Goal: Information Seeking & Learning: Learn about a topic

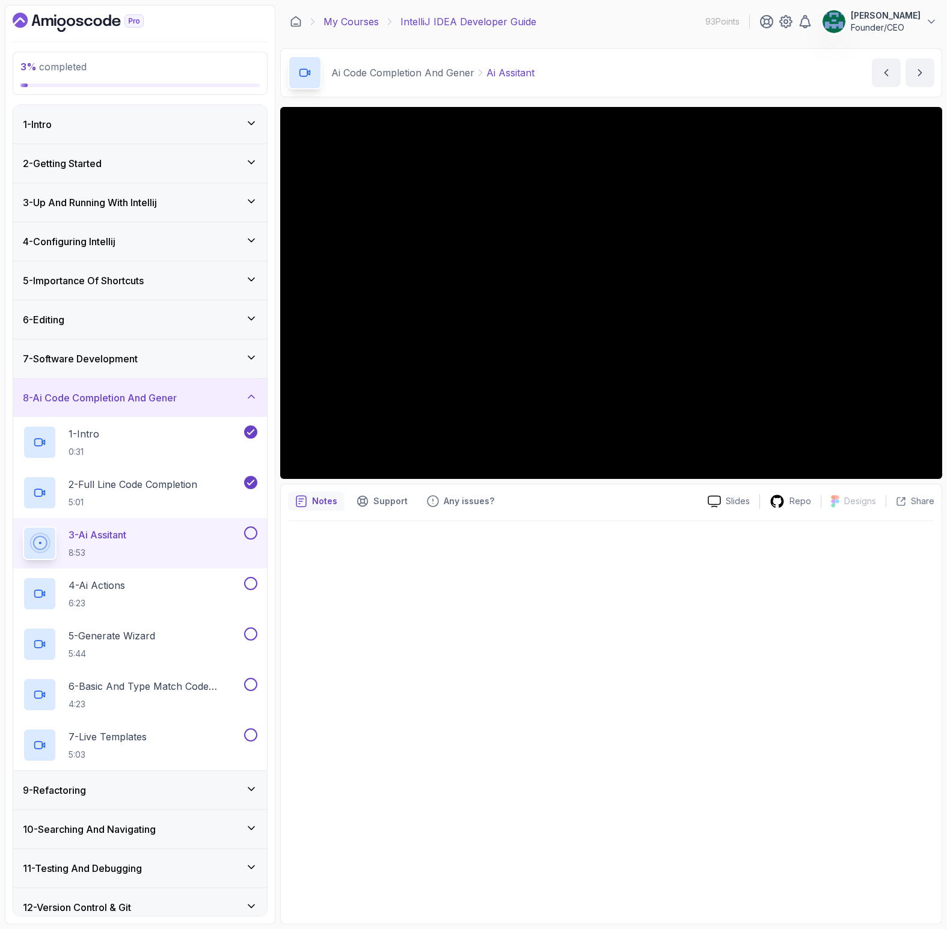
click at [369, 19] on link "My Courses" at bounding box center [350, 21] width 55 height 14
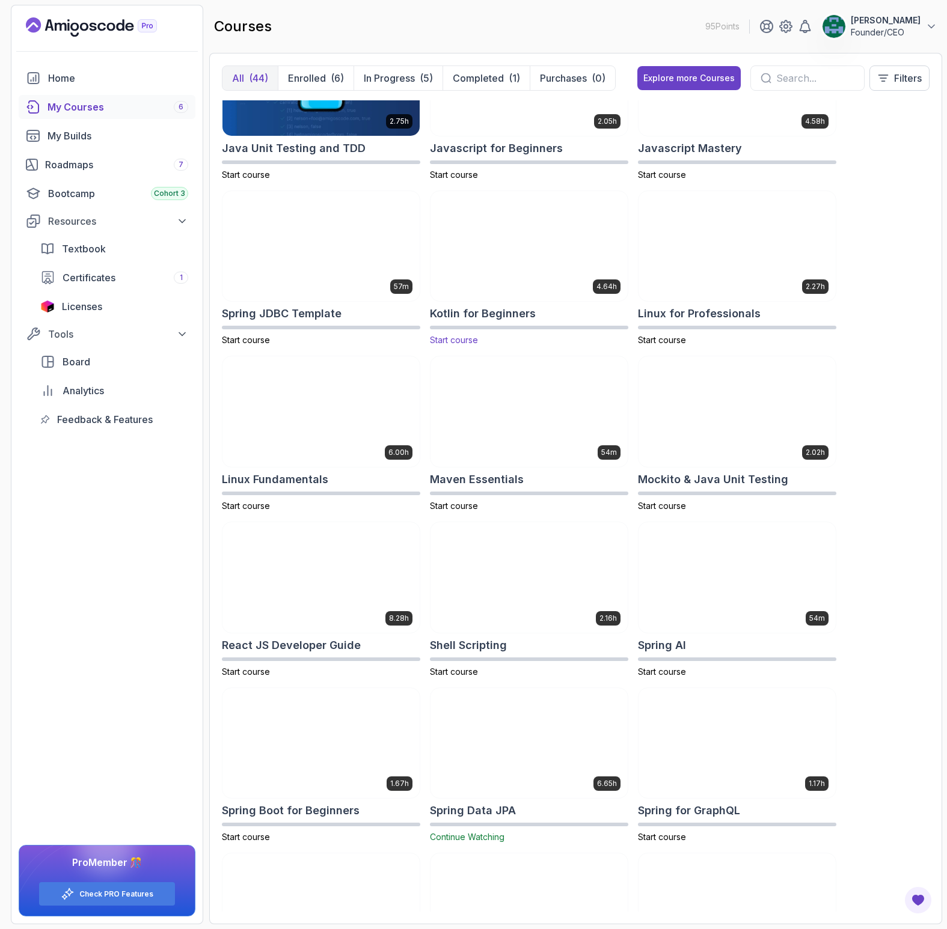
scroll to position [1402, 0]
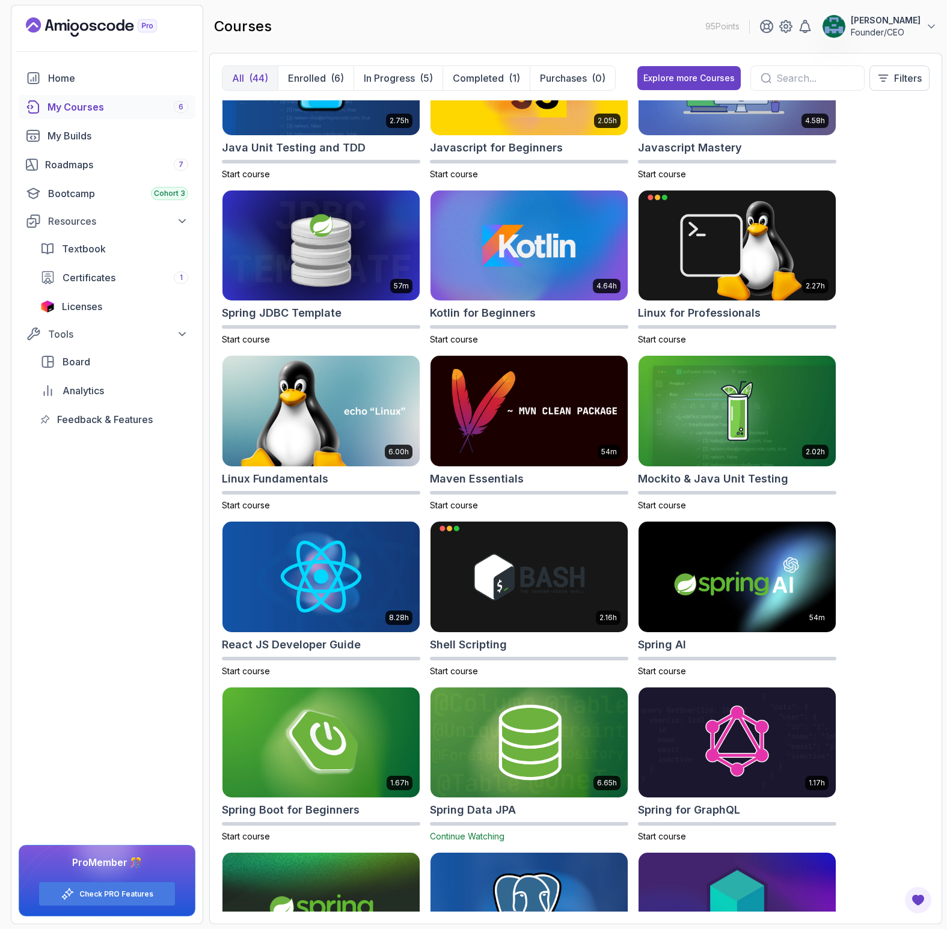
drag, startPoint x: 536, startPoint y: 729, endPoint x: 531, endPoint y: 718, distance: 11.8
click at [536, 729] on img at bounding box center [528, 743] width 197 height 111
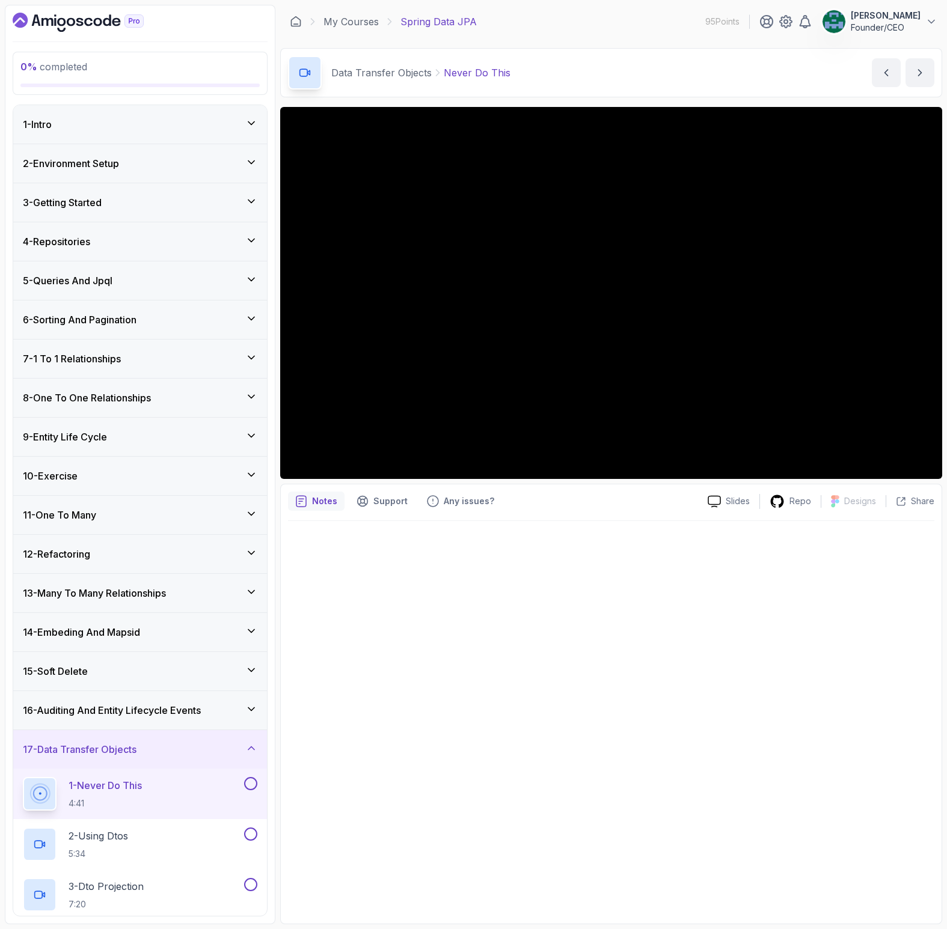
click at [93, 437] on h3 "9 - Entity Life Cycle" at bounding box center [65, 437] width 84 height 14
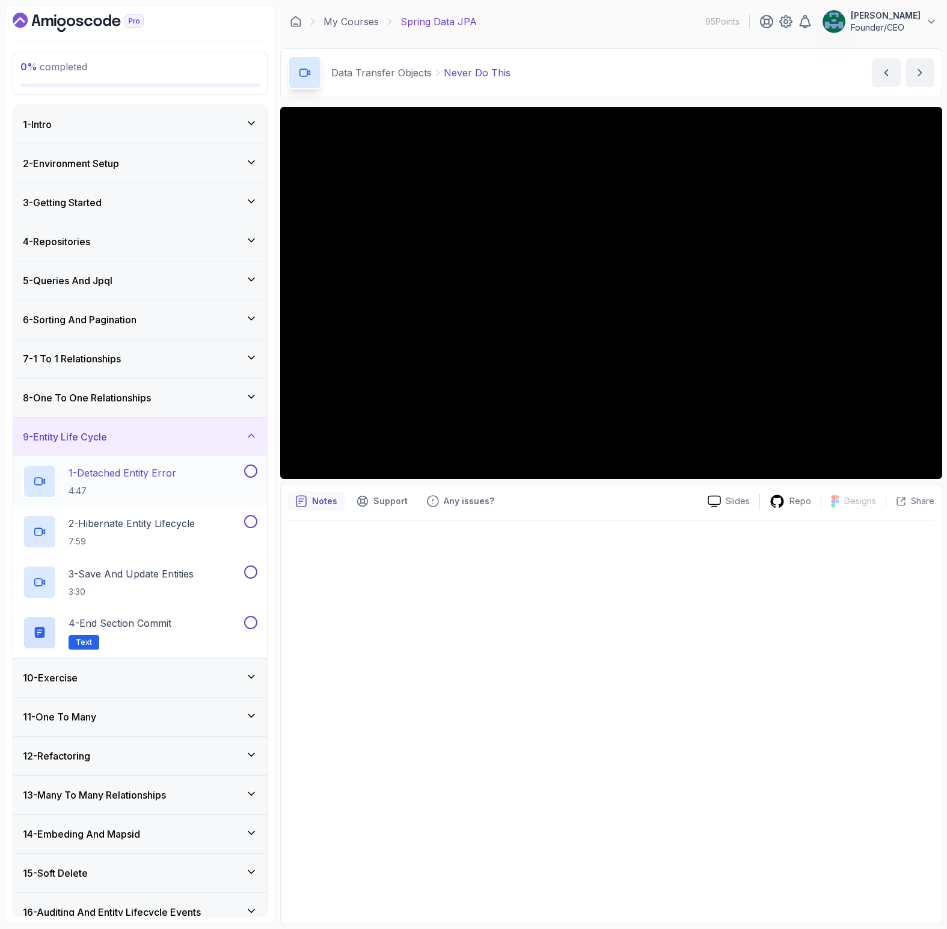
click at [139, 479] on p "1 - Detached Entity Error" at bounding box center [123, 473] width 108 height 14
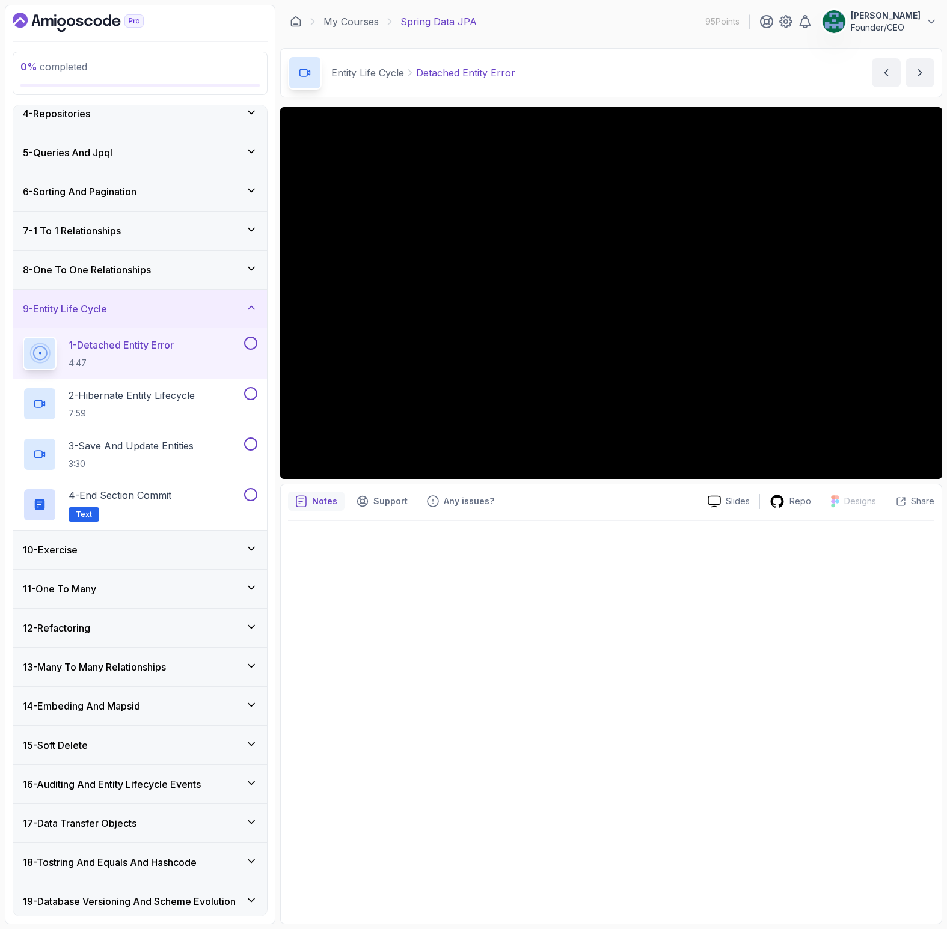
scroll to position [211, 0]
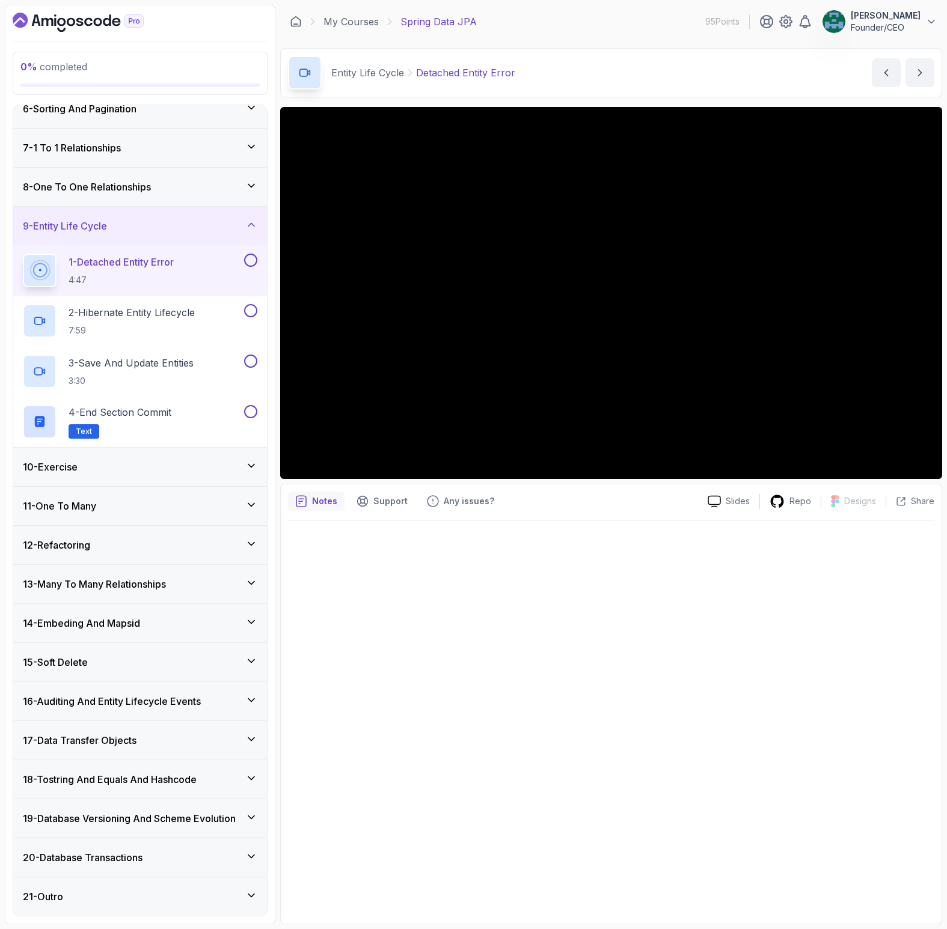
click at [102, 822] on h3 "19 - Database Versioning And Scheme Evolution" at bounding box center [129, 819] width 213 height 14
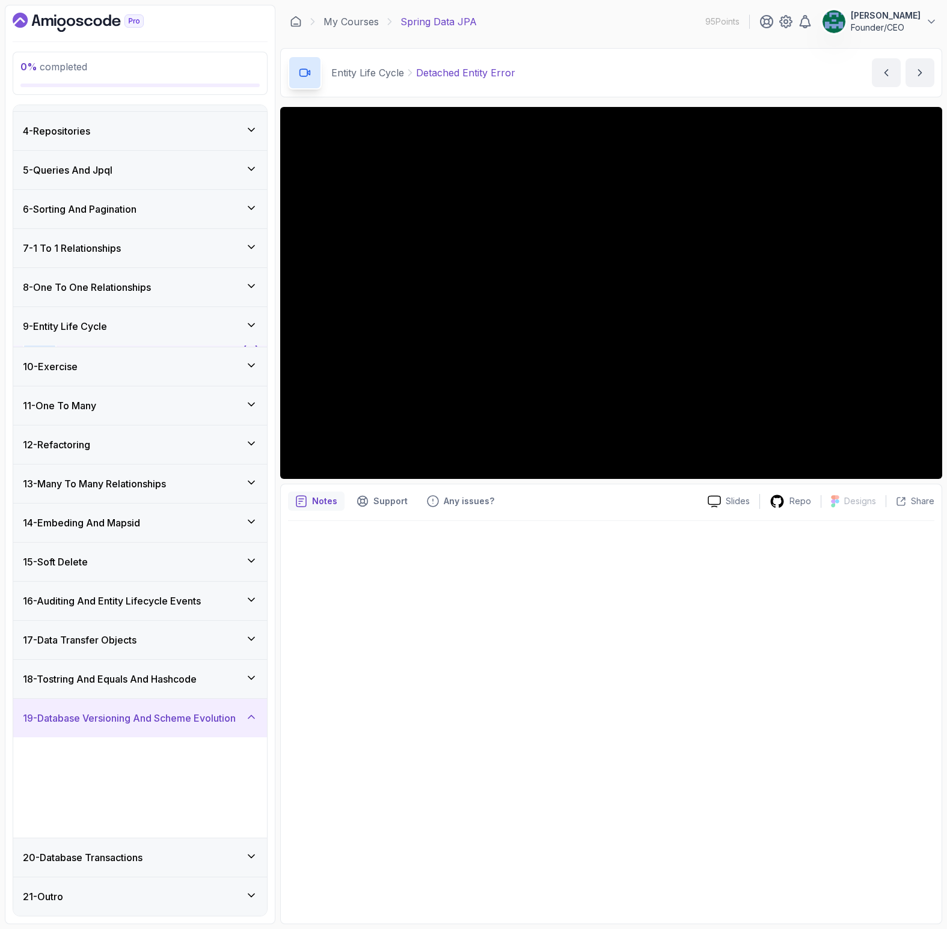
scroll to position [110, 0]
click at [98, 867] on div "20 - Database Transactions" at bounding box center [140, 858] width 254 height 38
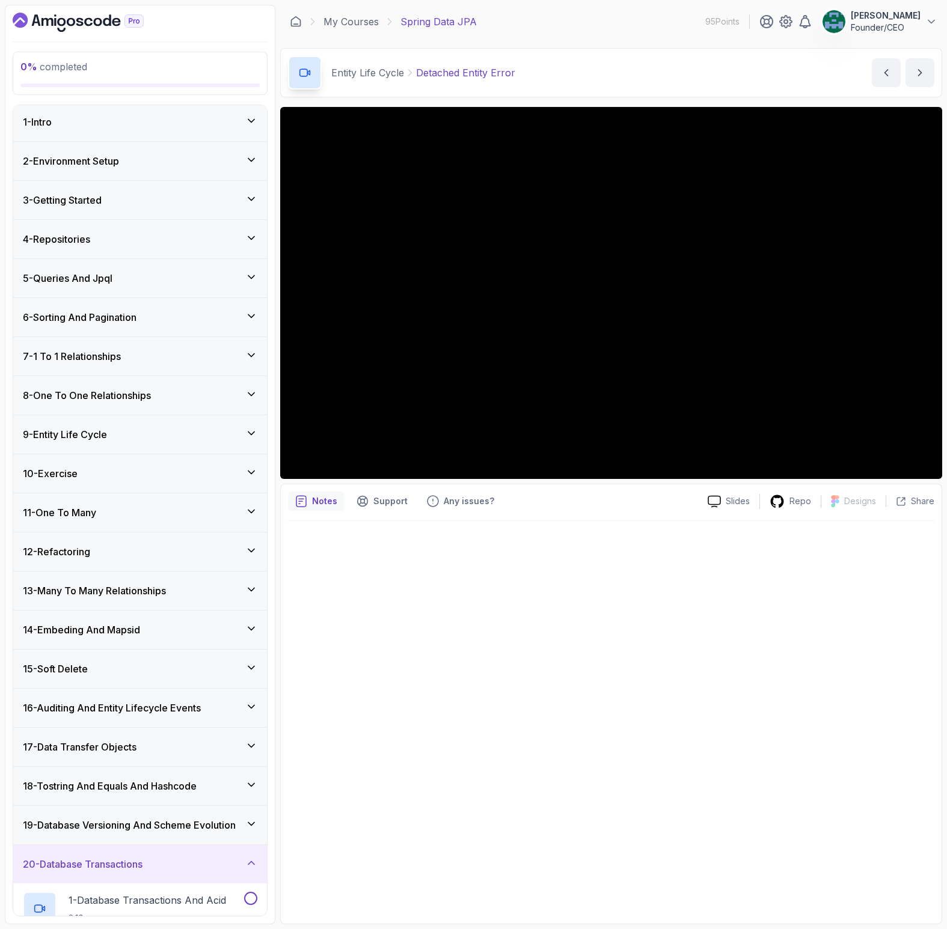
scroll to position [262, 0]
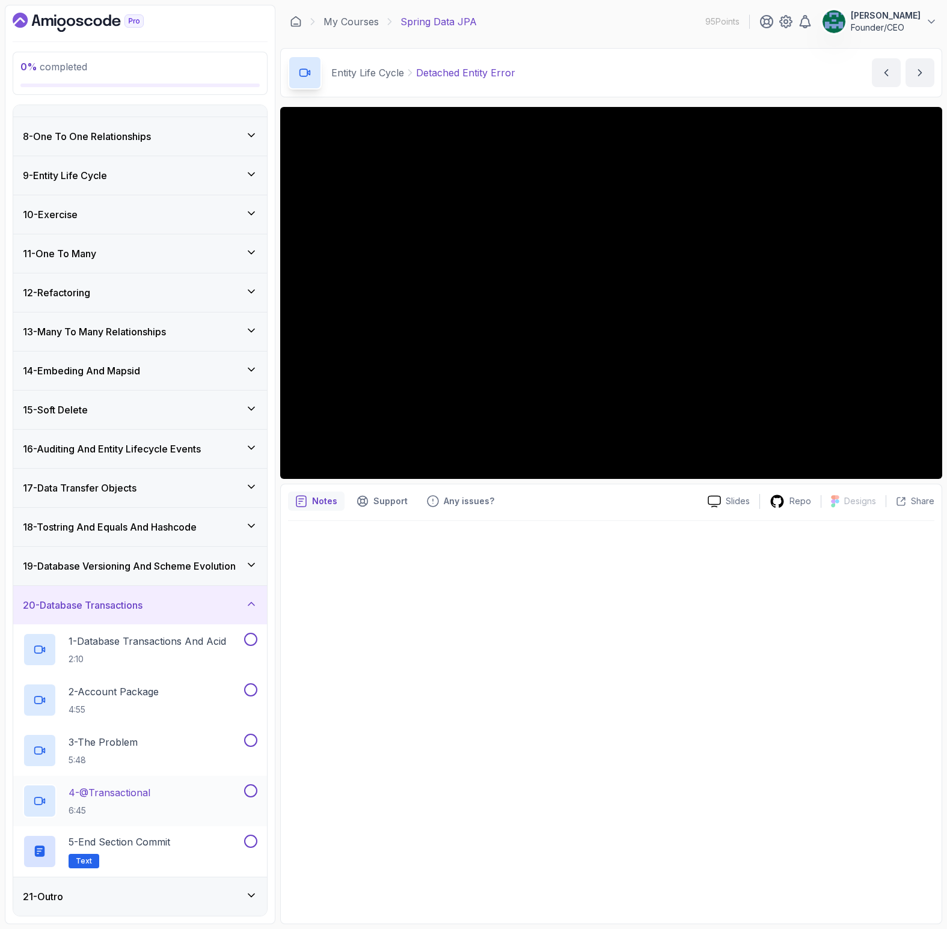
click at [126, 800] on h2 "4 - @Transactional 6:45" at bounding box center [110, 801] width 82 height 31
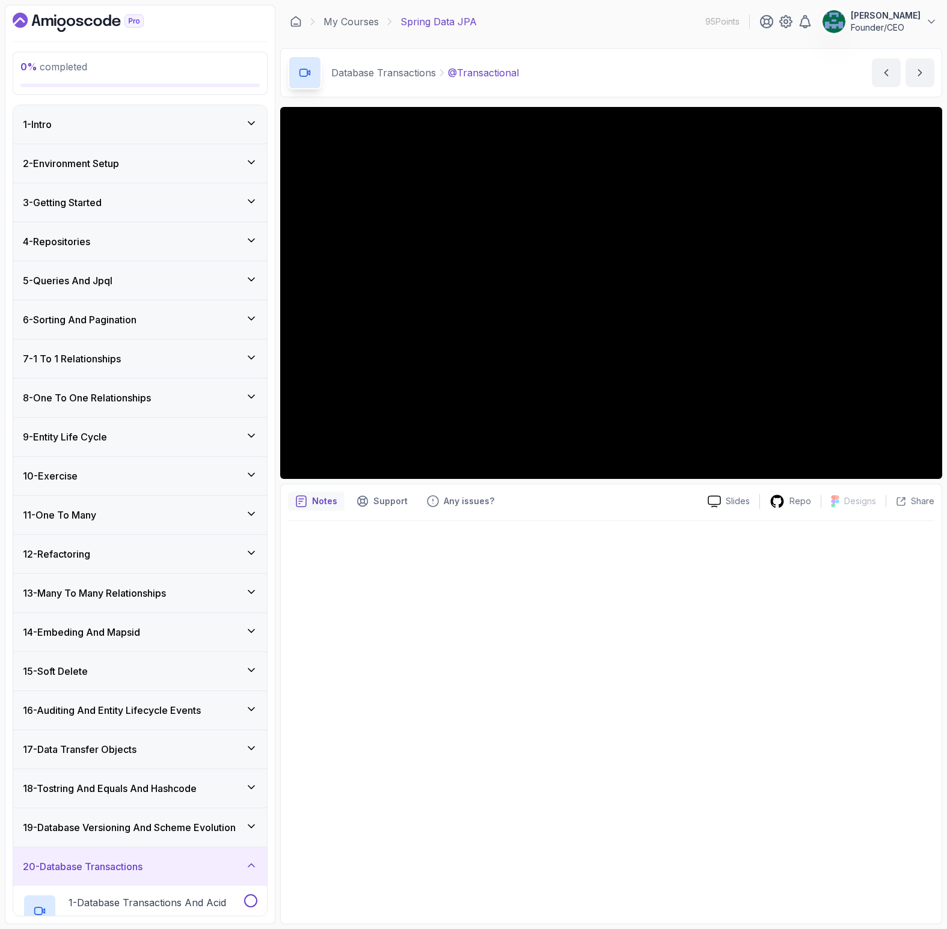
click at [82, 161] on h3 "2 - Environment Setup" at bounding box center [71, 163] width 96 height 14
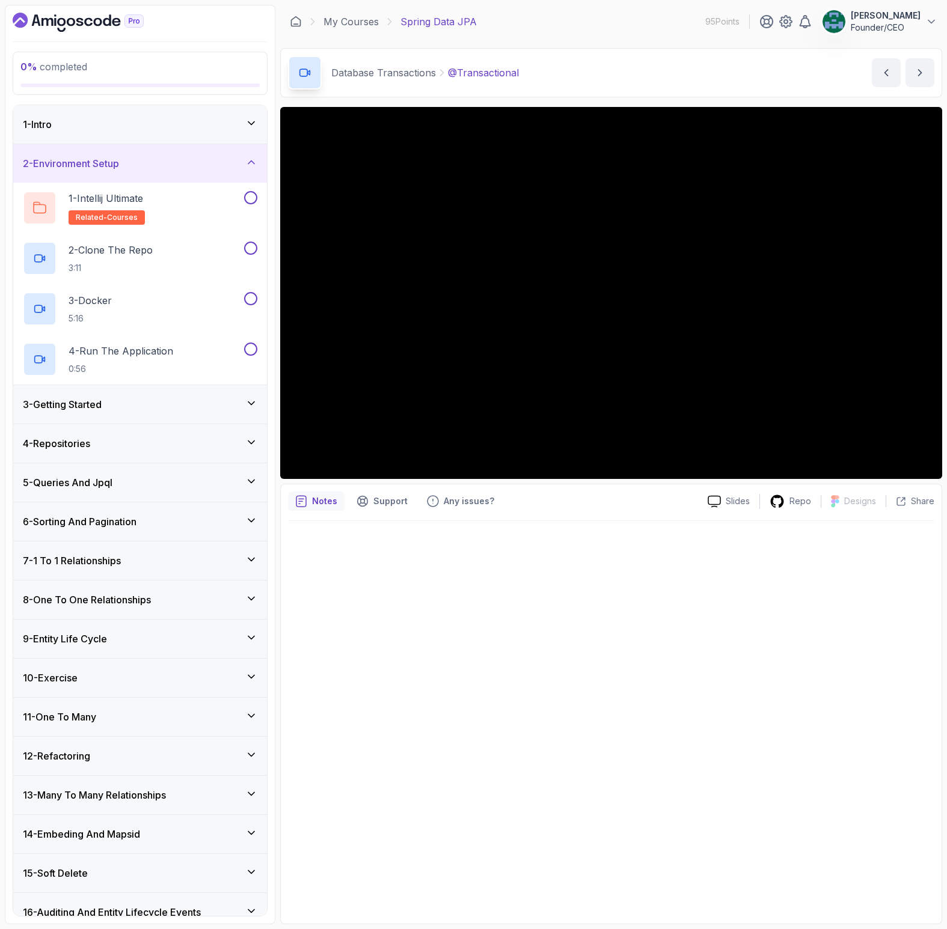
click at [114, 165] on h3 "2 - Environment Setup" at bounding box center [71, 163] width 96 height 14
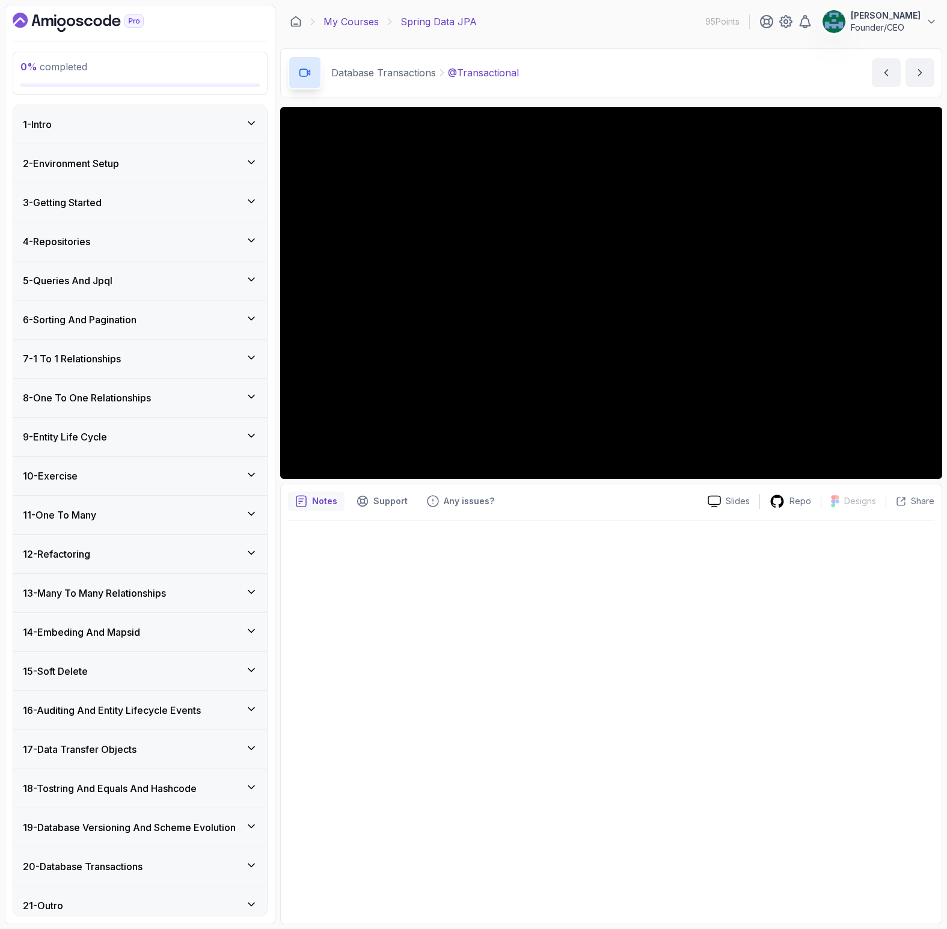
click at [350, 23] on link "My Courses" at bounding box center [350, 21] width 55 height 14
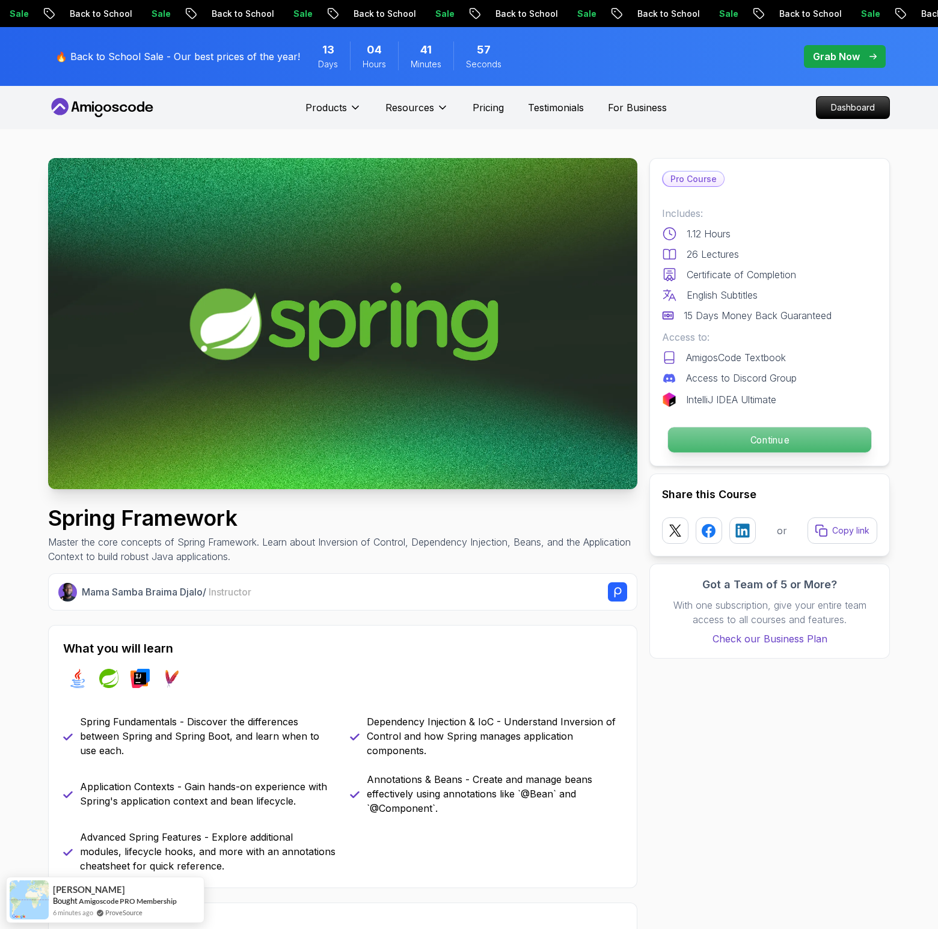
click at [774, 439] on p "Continue" at bounding box center [769, 439] width 203 height 25
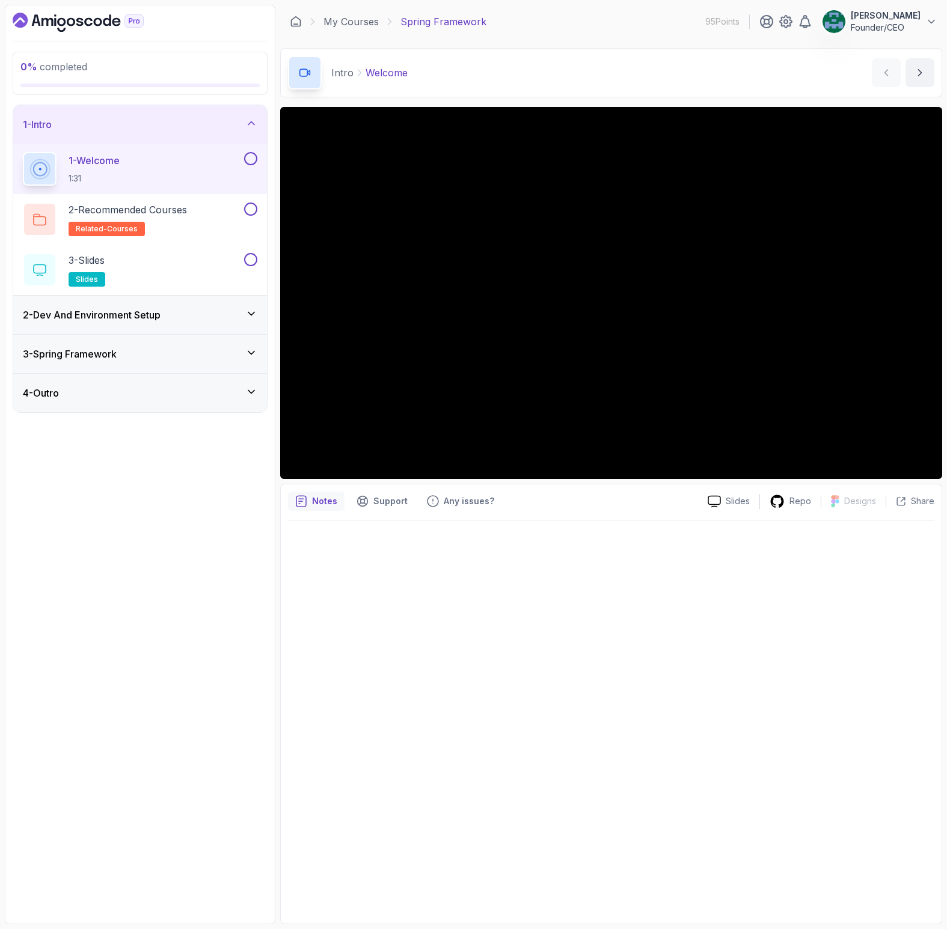
click at [126, 320] on h3 "2 - Dev And Environment Setup" at bounding box center [92, 315] width 138 height 14
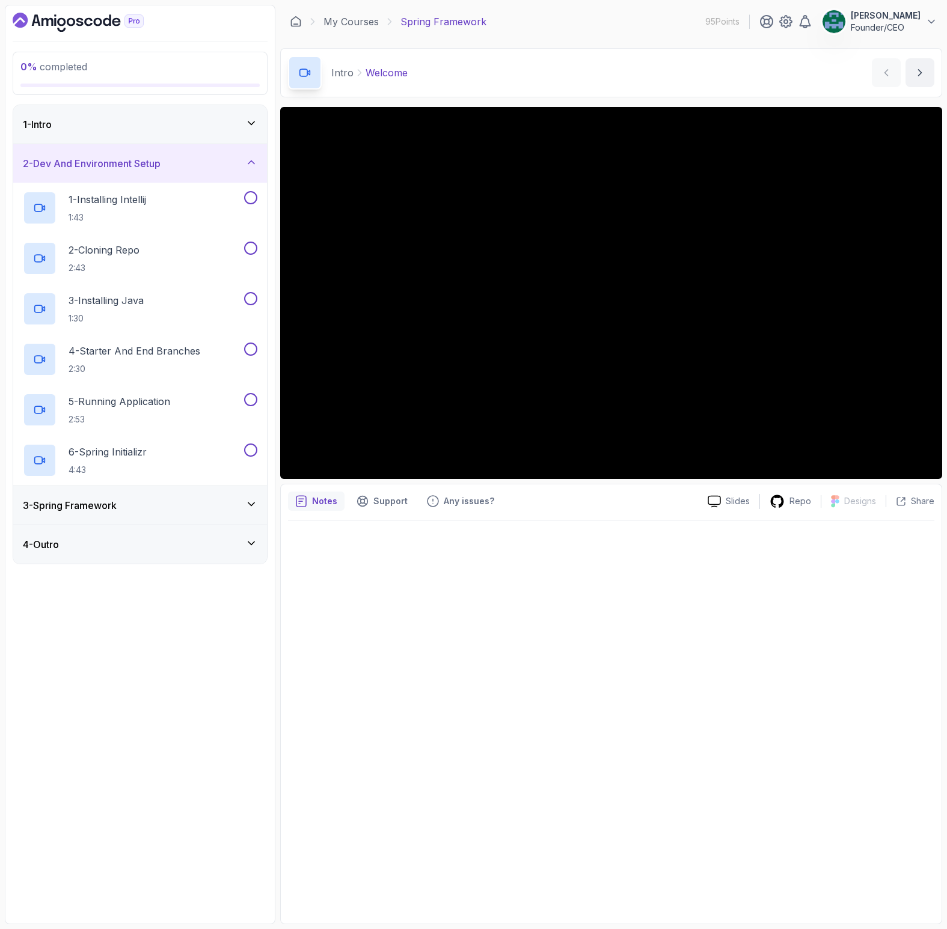
click at [123, 498] on div "3 - Spring Framework" at bounding box center [140, 505] width 234 height 14
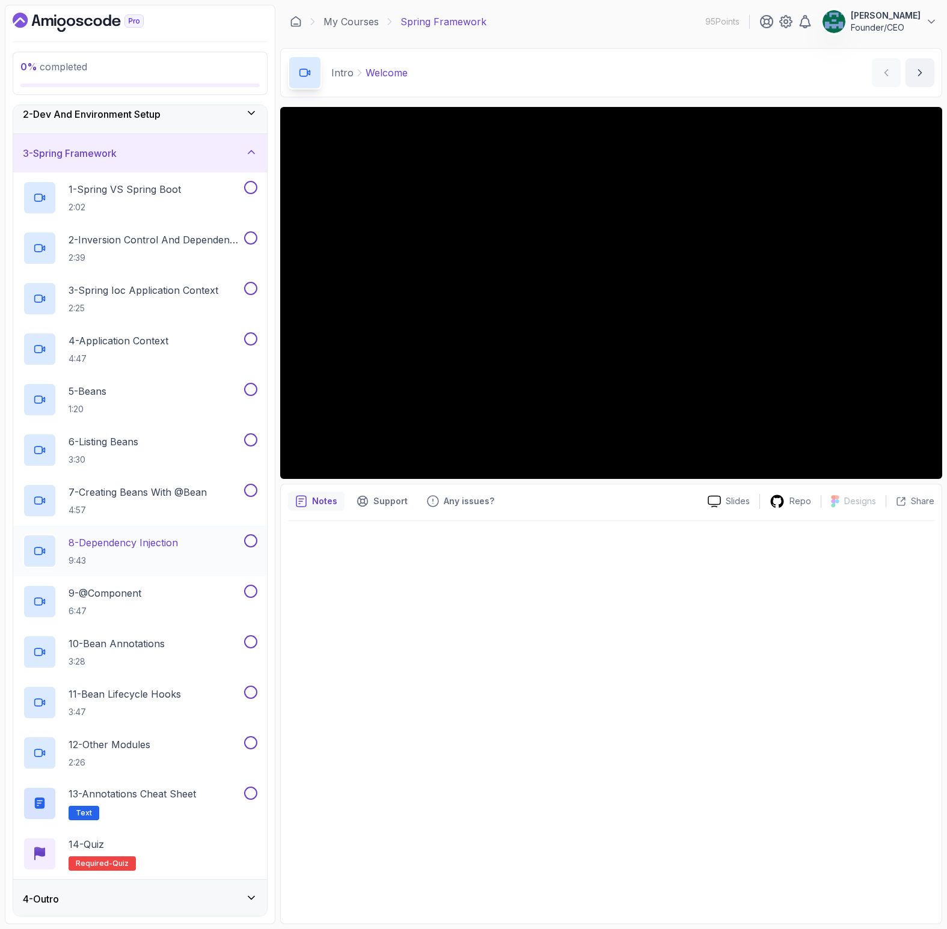
scroll to position [52, 0]
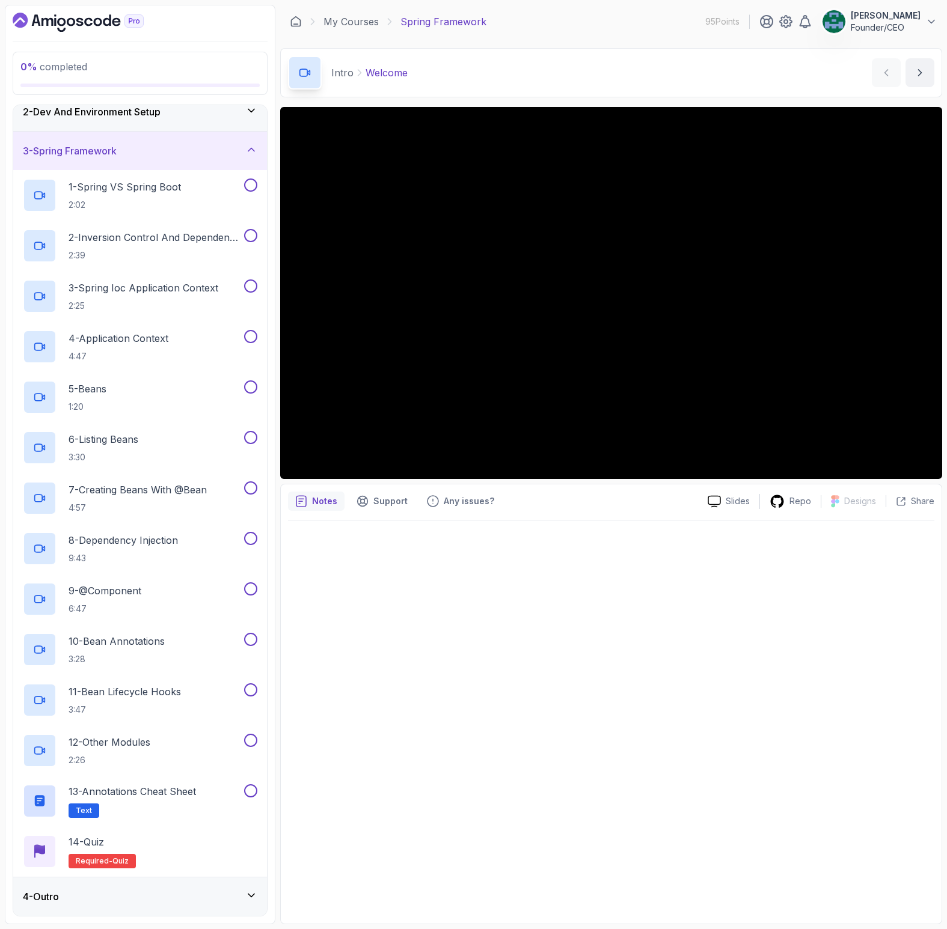
click at [90, 896] on div "4 - Outro" at bounding box center [140, 897] width 234 height 14
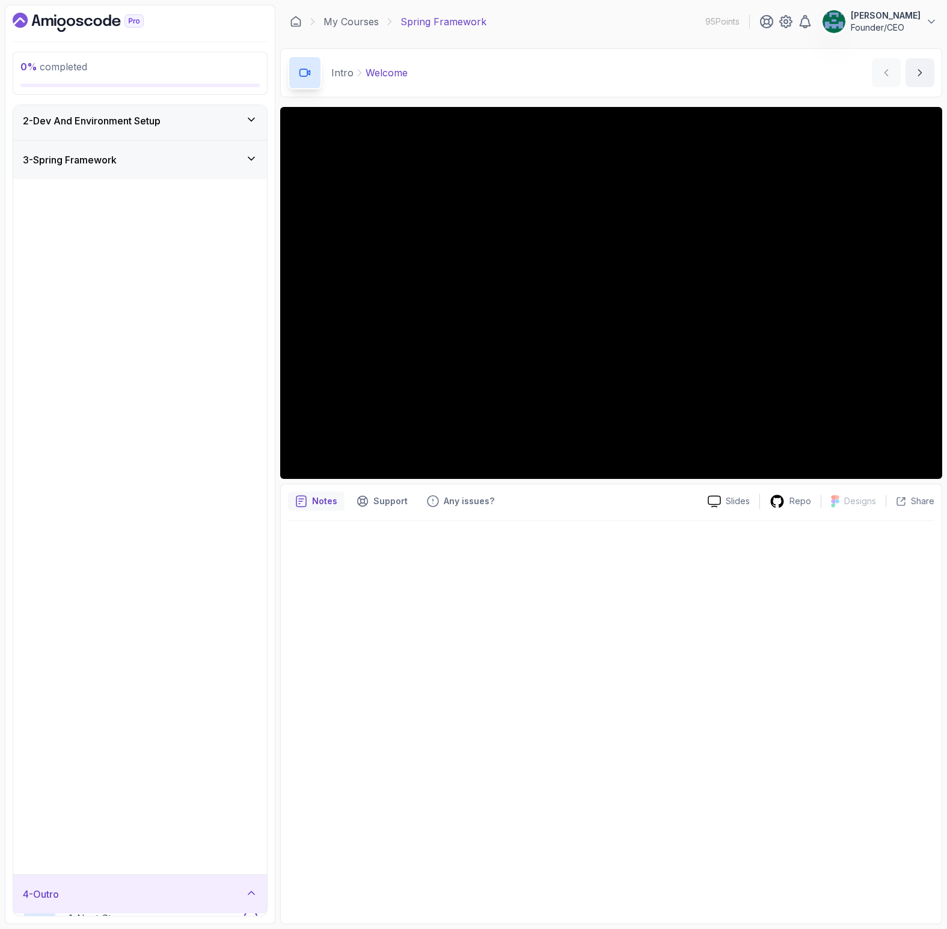
scroll to position [0, 0]
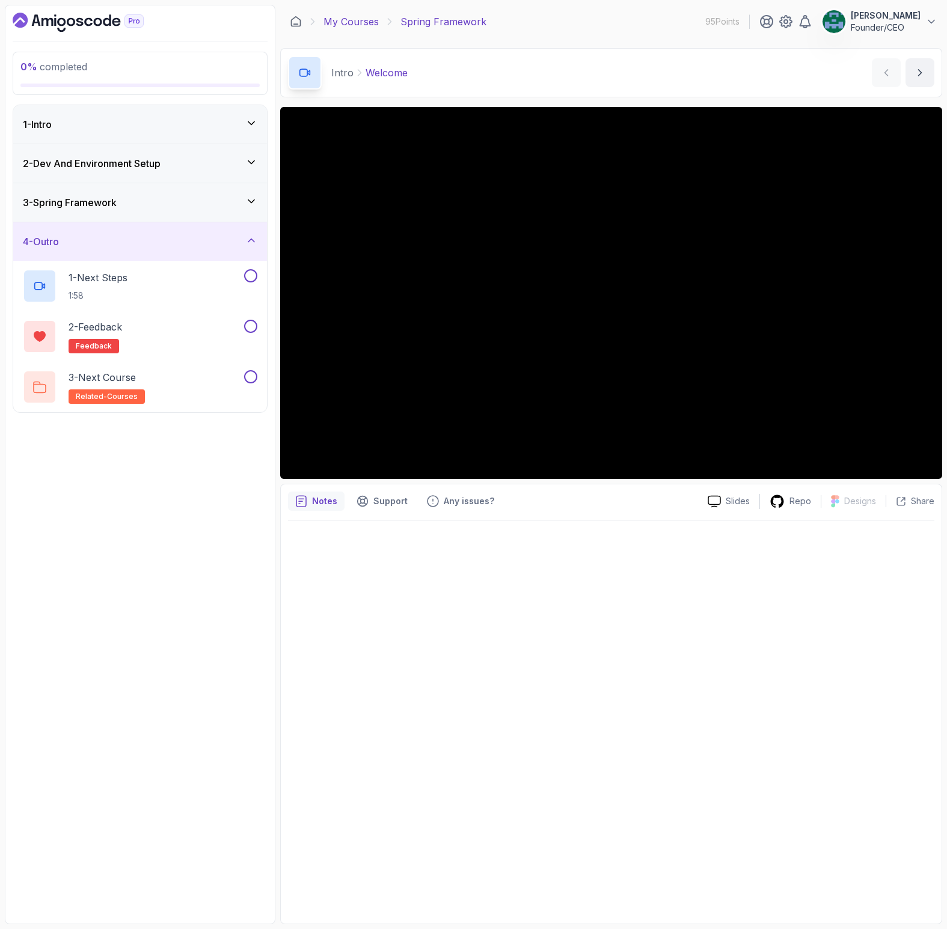
click at [347, 20] on link "My Courses" at bounding box center [350, 21] width 55 height 14
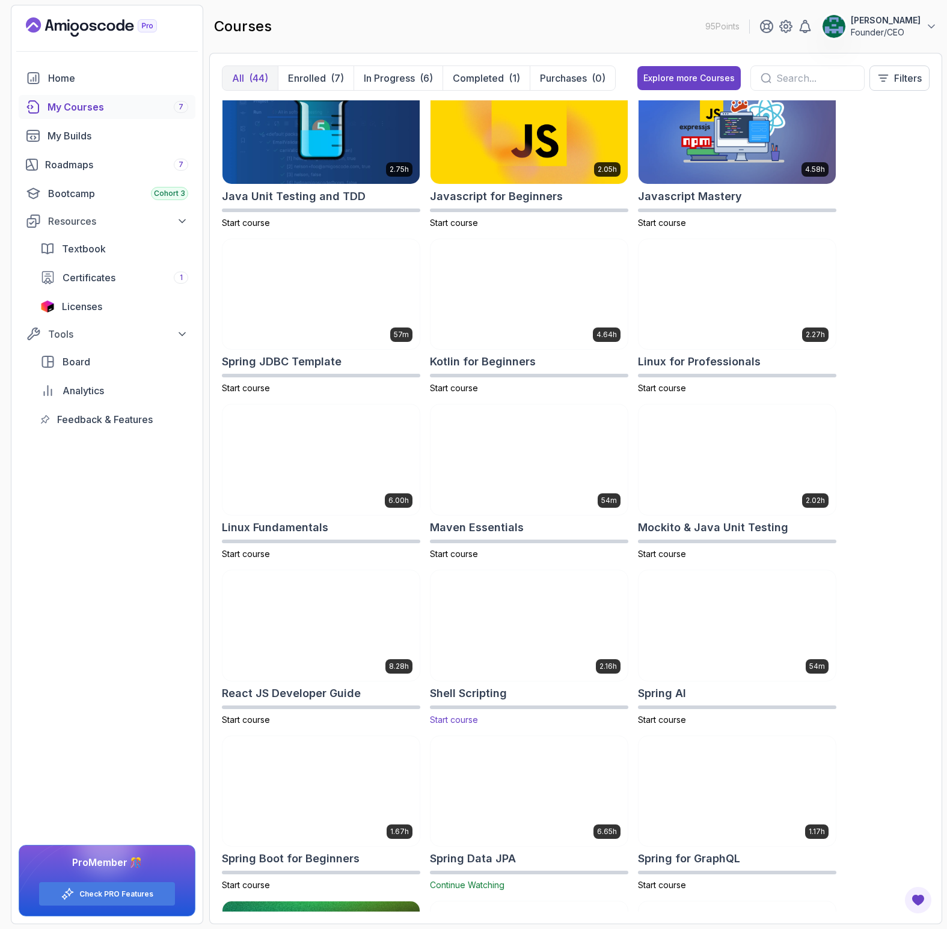
scroll to position [1679, 0]
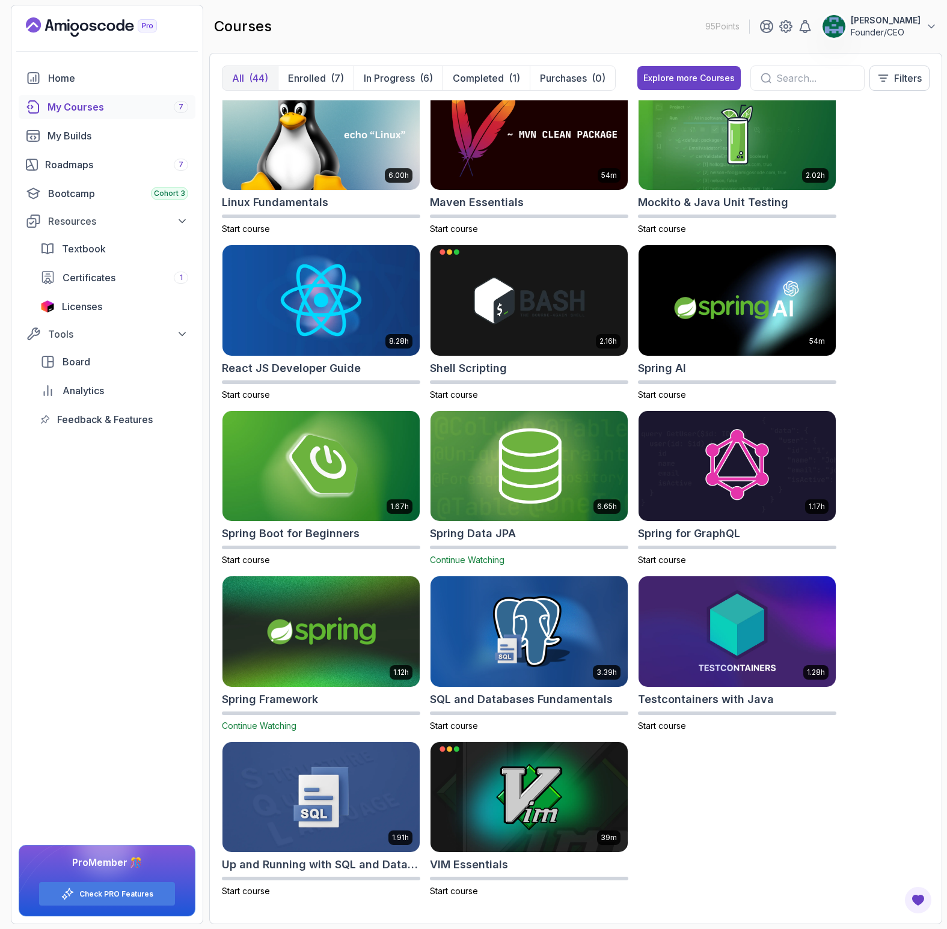
click at [335, 619] on img at bounding box center [321, 632] width 207 height 116
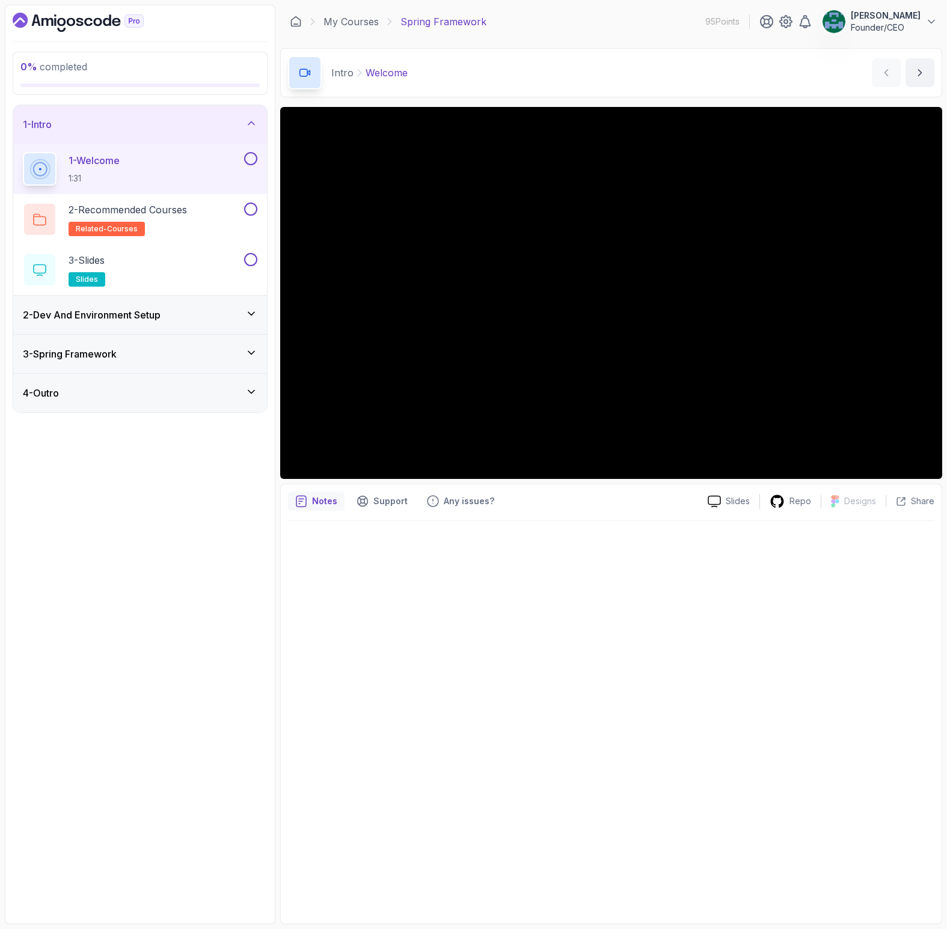
click at [133, 316] on h3 "2 - Dev And Environment Setup" at bounding box center [92, 315] width 138 height 14
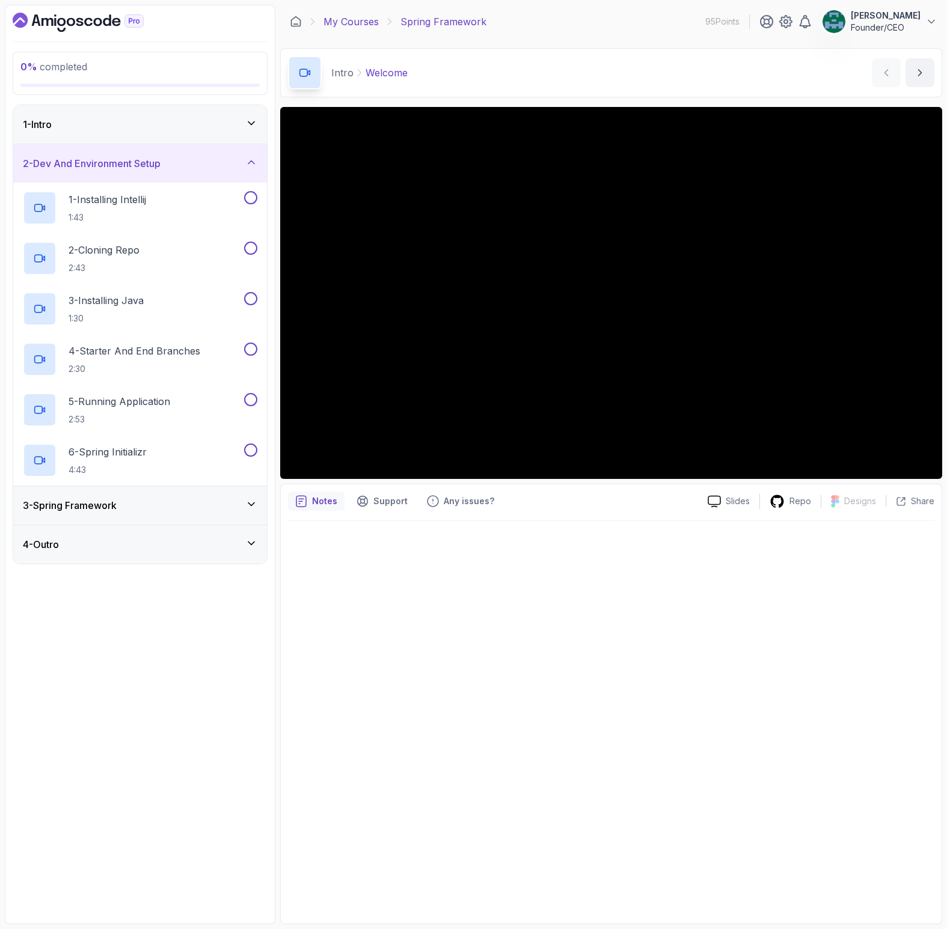
click at [361, 18] on link "My Courses" at bounding box center [350, 21] width 55 height 14
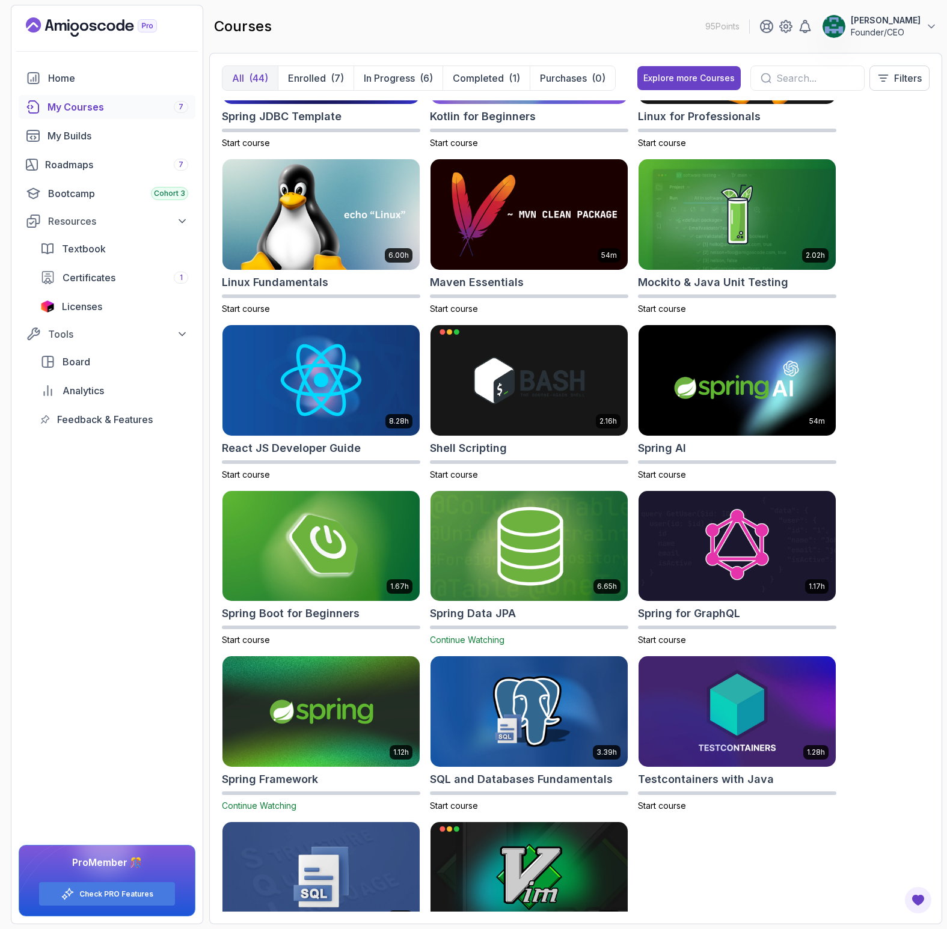
scroll to position [1679, 0]
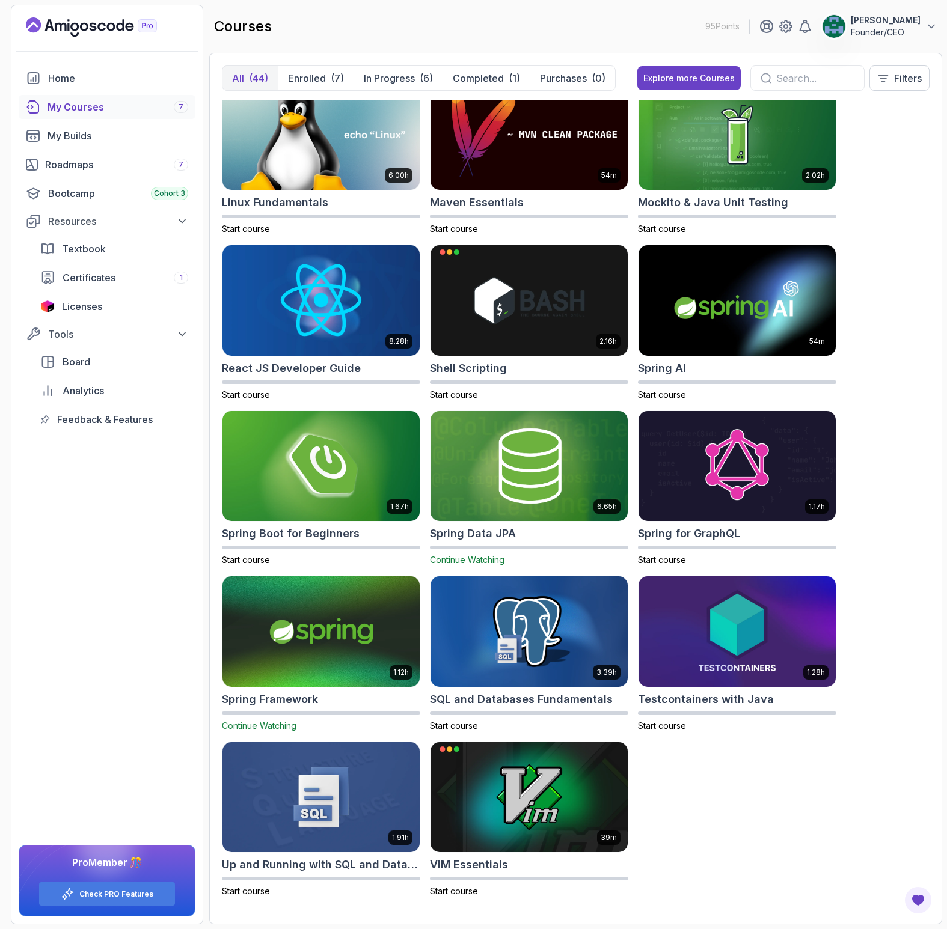
click at [84, 103] on div "My Courses 7" at bounding box center [117, 107] width 141 height 14
click at [320, 76] on p "Enrolled" at bounding box center [307, 78] width 38 height 14
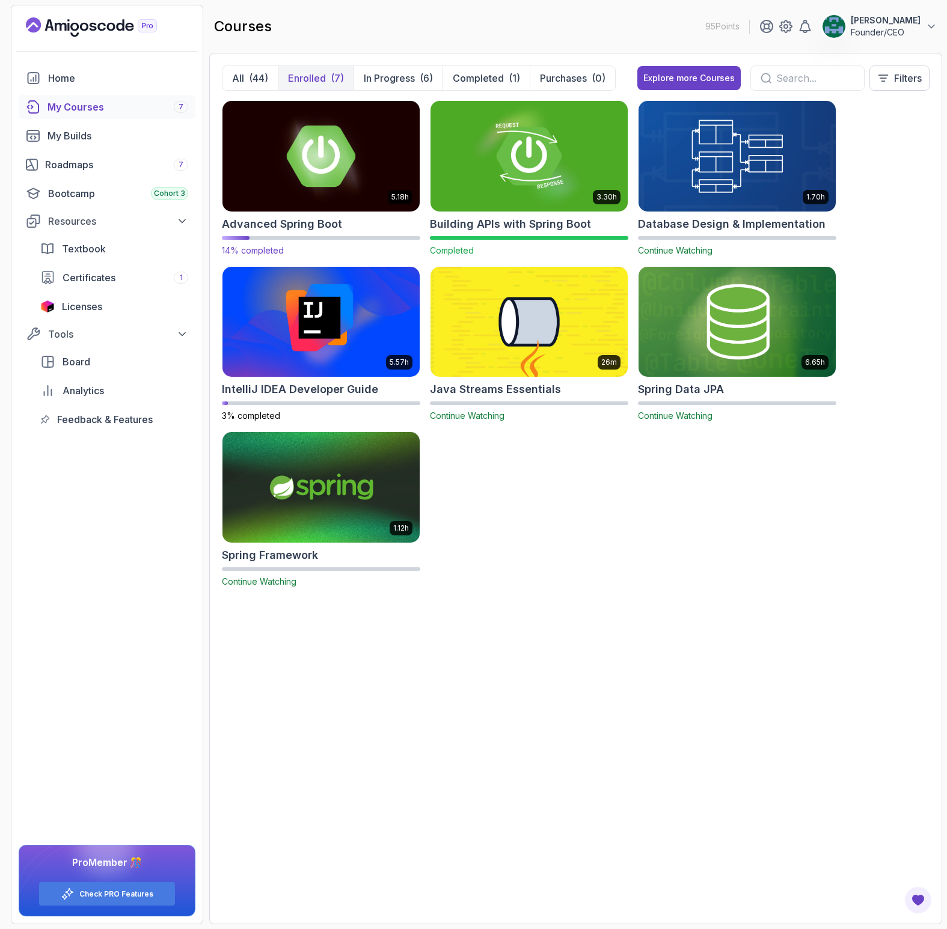
click at [332, 195] on img at bounding box center [321, 156] width 207 height 116
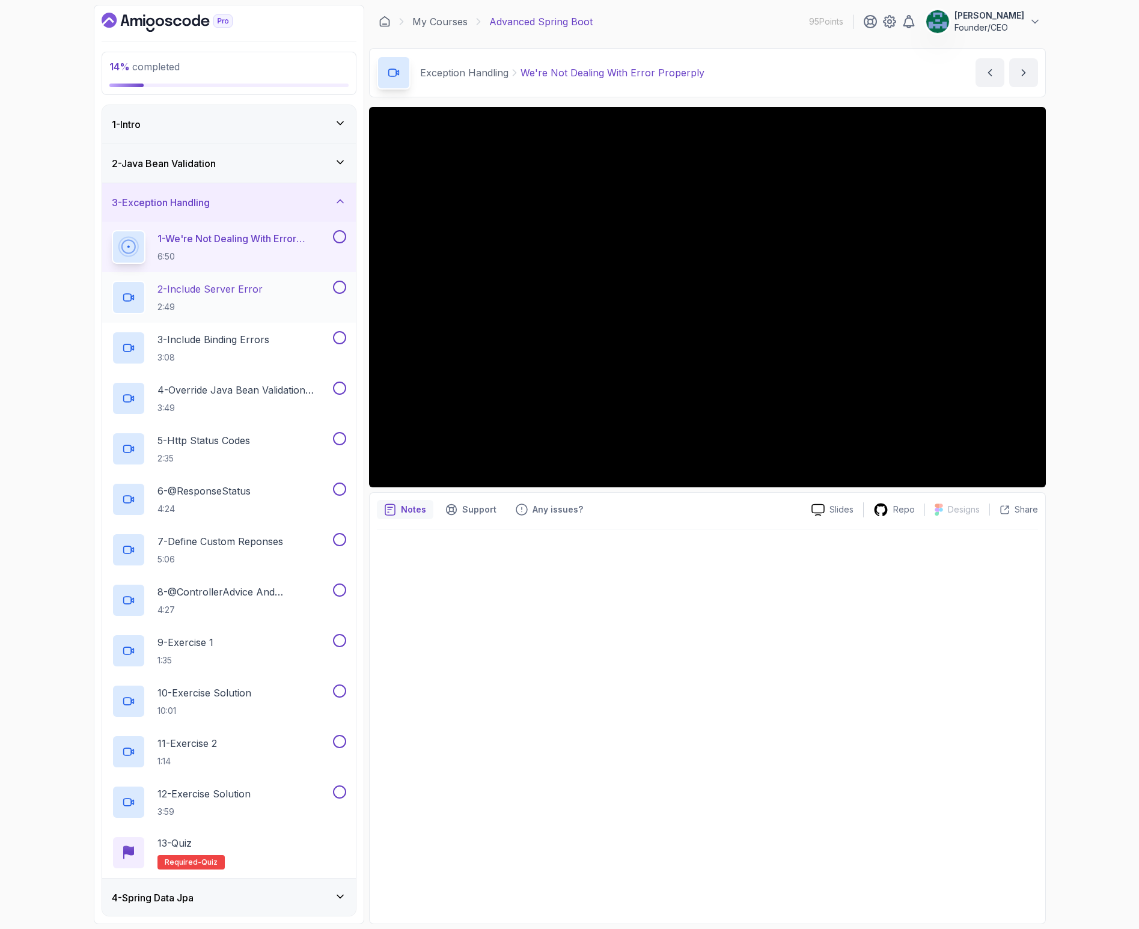
click at [198, 290] on p "2 - Include Server Error" at bounding box center [210, 289] width 105 height 14
click at [337, 240] on button at bounding box center [339, 236] width 13 height 13
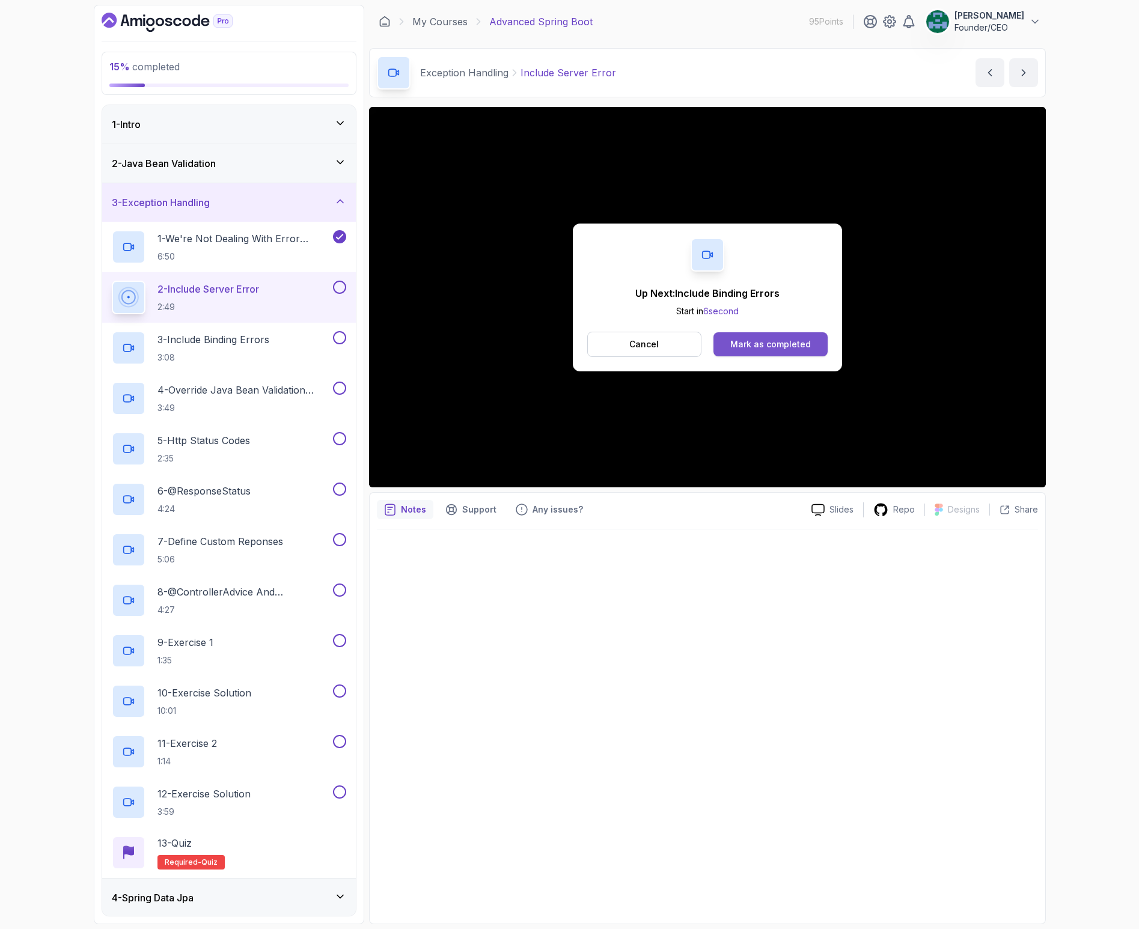
click at [786, 350] on div "Mark as completed" at bounding box center [770, 344] width 81 height 12
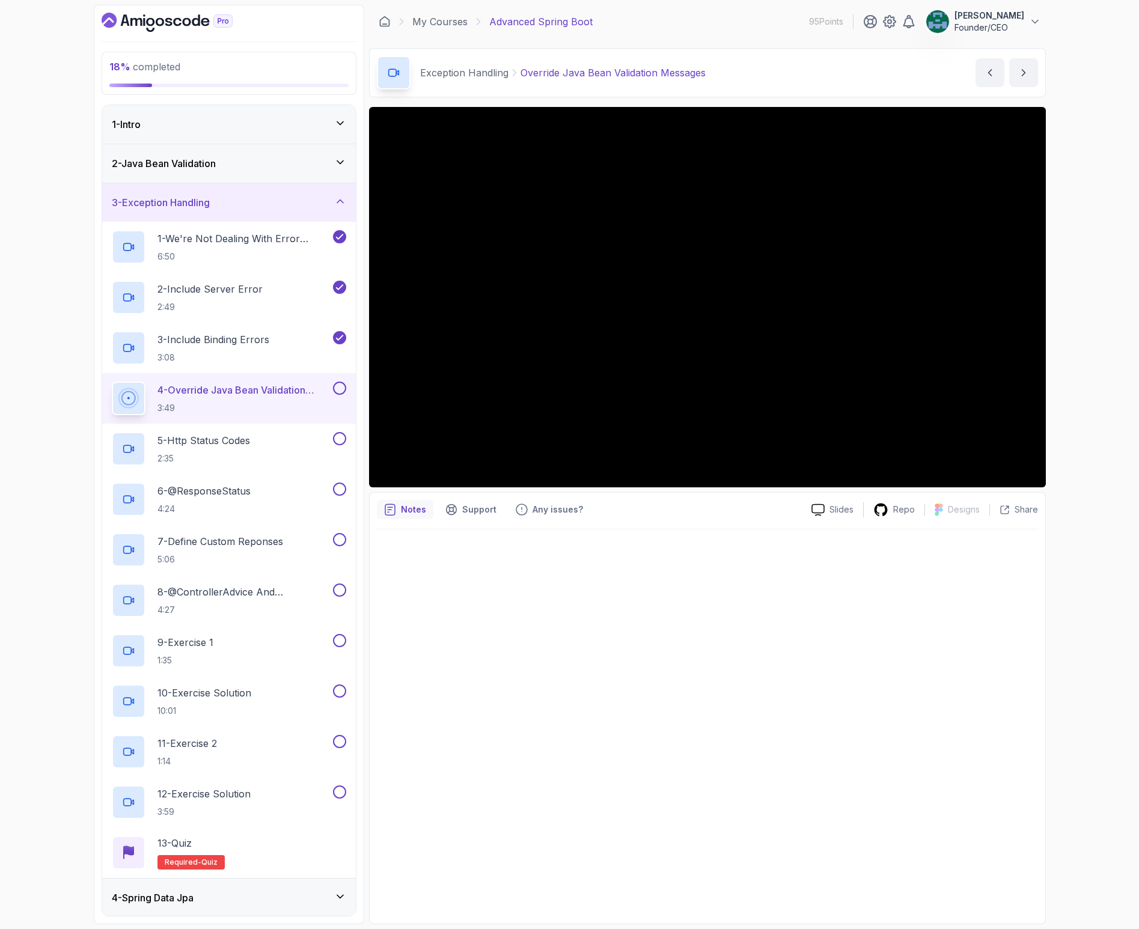
click at [198, 166] on h3 "2 - Java Bean Validation" at bounding box center [164, 163] width 104 height 14
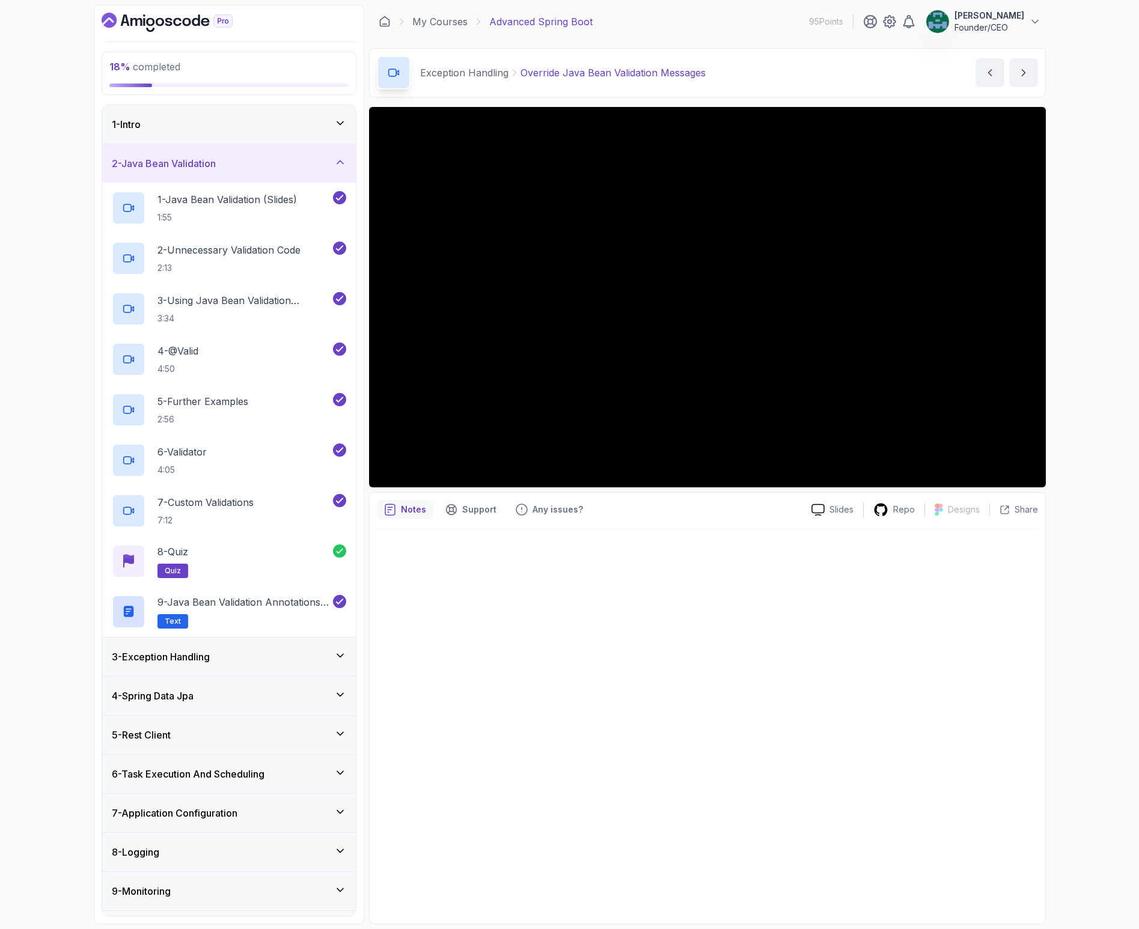
click at [206, 162] on h3 "2 - Java Bean Validation" at bounding box center [164, 163] width 104 height 14
